Goal: Find specific page/section

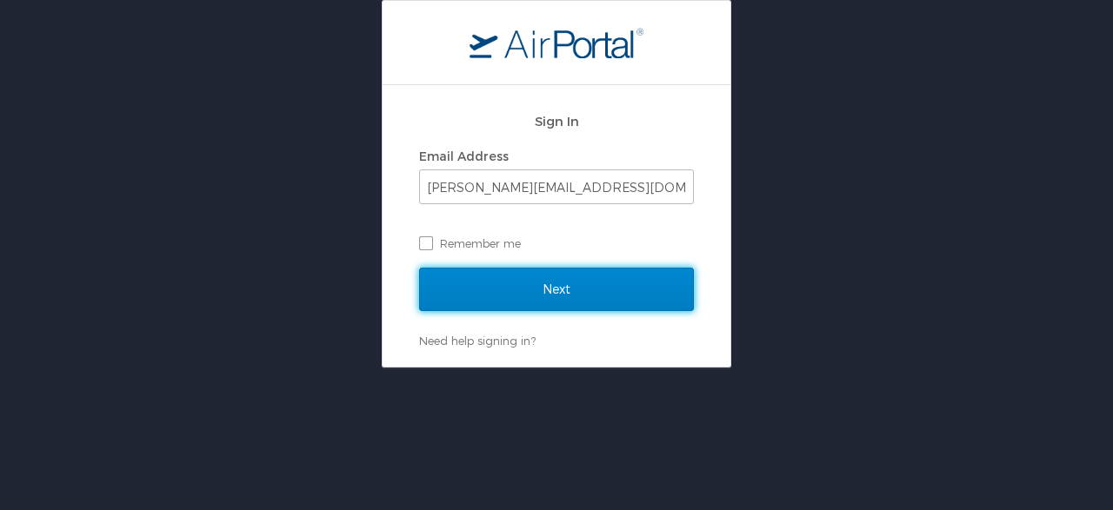
click at [675, 291] on input "Next" at bounding box center [556, 289] width 275 height 43
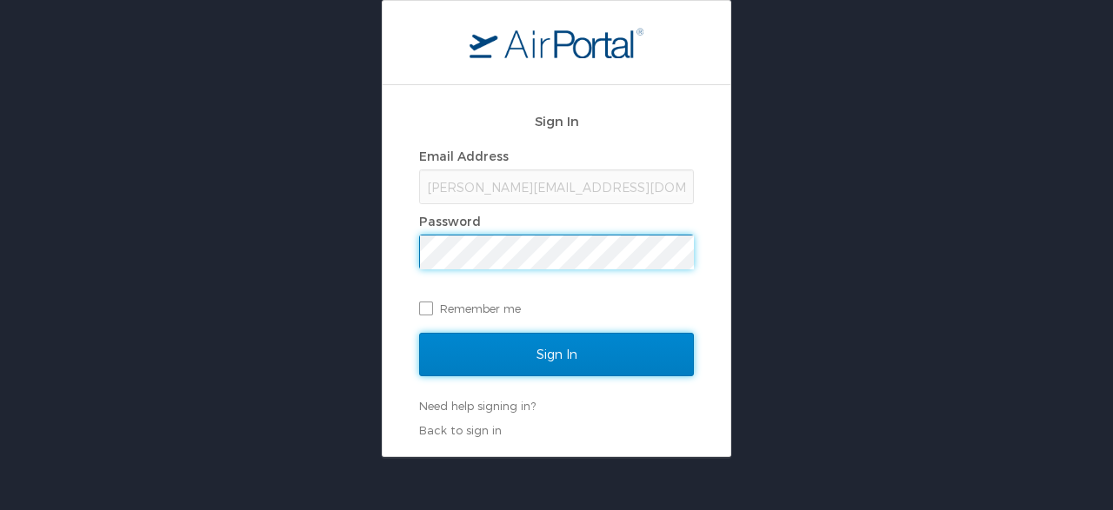
click at [588, 348] on input "Sign In" at bounding box center [556, 354] width 275 height 43
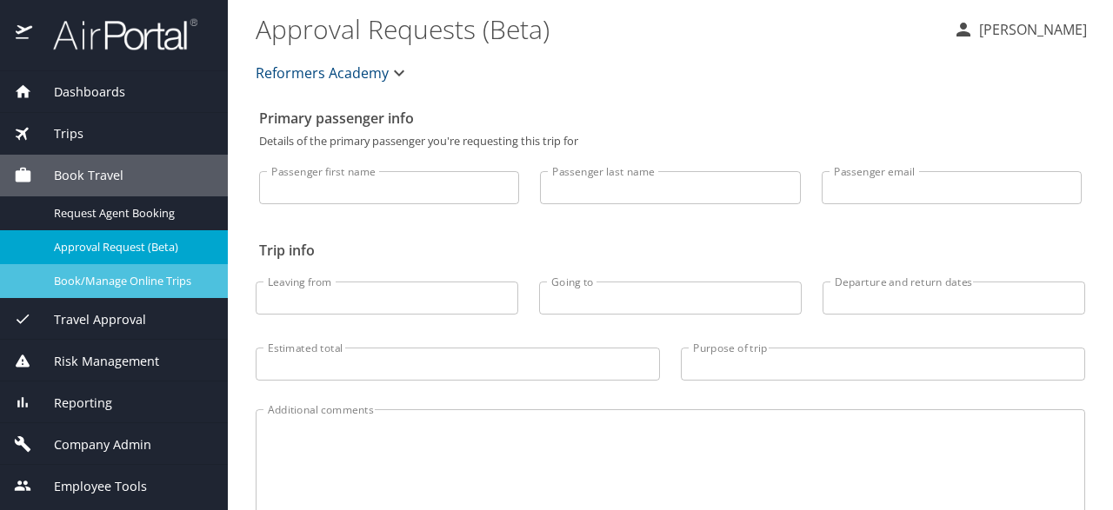
click at [149, 281] on span "Book/Manage Online Trips" at bounding box center [130, 281] width 153 height 17
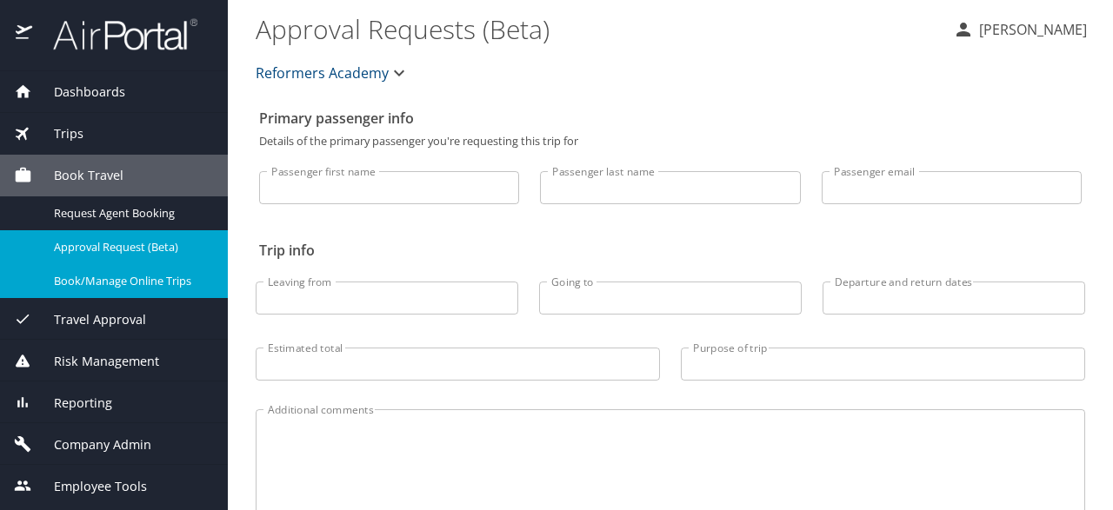
click at [107, 125] on div "Trips" at bounding box center [114, 133] width 200 height 19
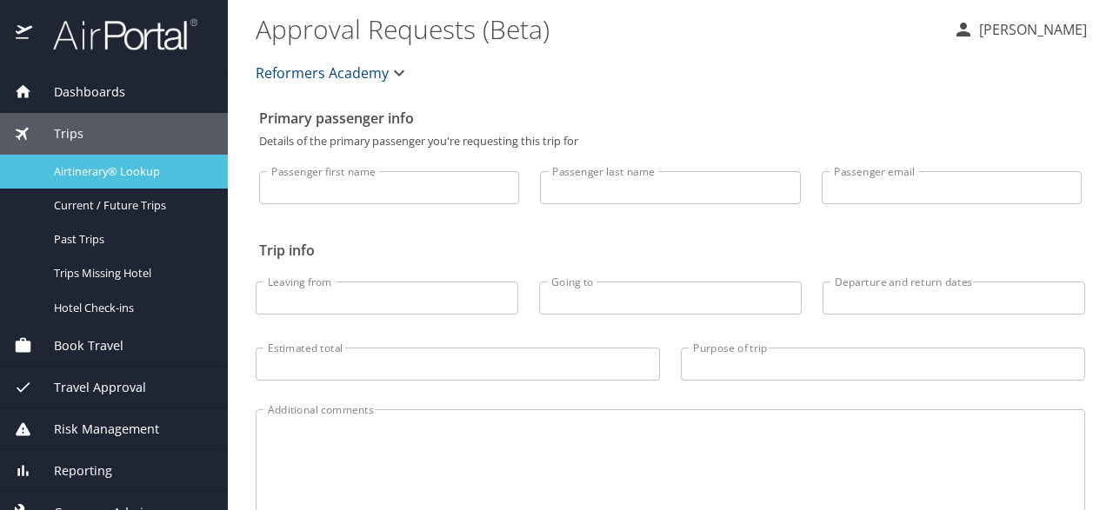
click at [142, 177] on span "Airtinerary® Lookup" at bounding box center [130, 171] width 153 height 17
